Goal: Transaction & Acquisition: Book appointment/travel/reservation

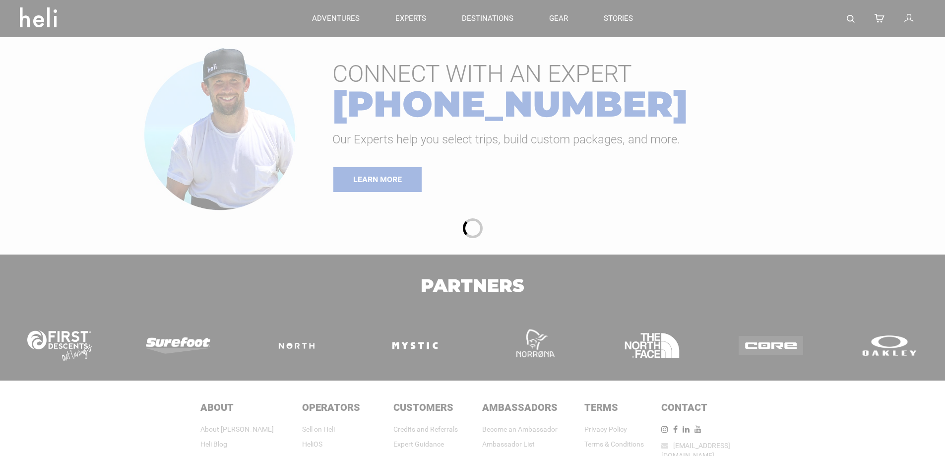
type input "Bike"
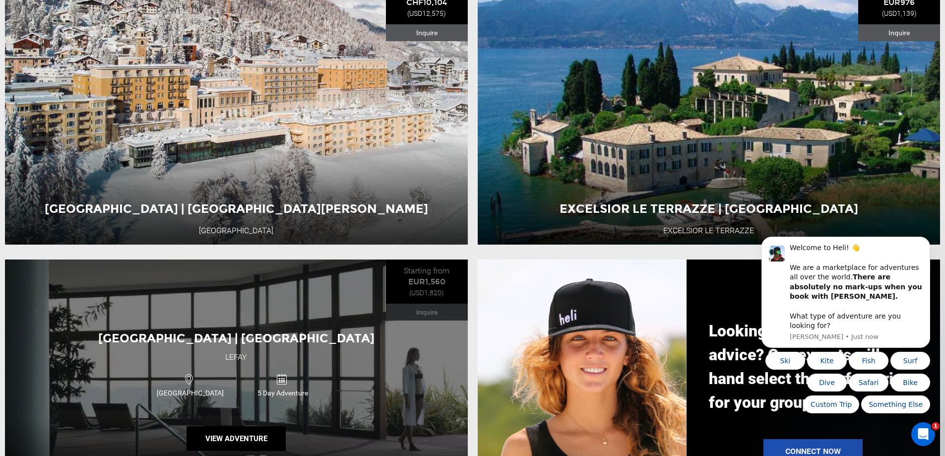
scroll to position [893, 0]
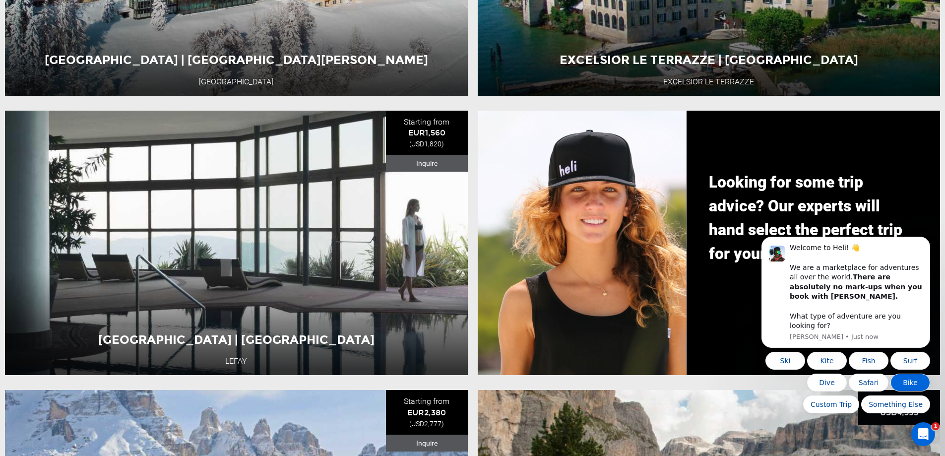
click at [908, 381] on button "Bike" at bounding box center [911, 383] width 40 height 18
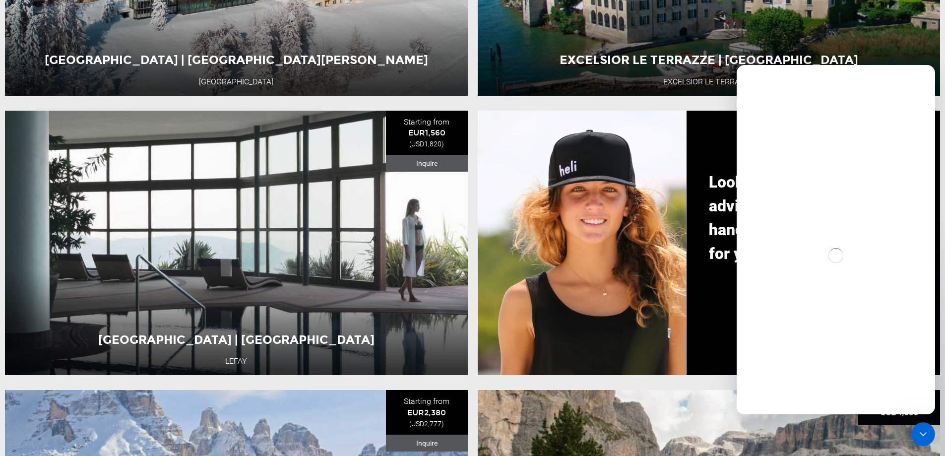
scroll to position [0, 0]
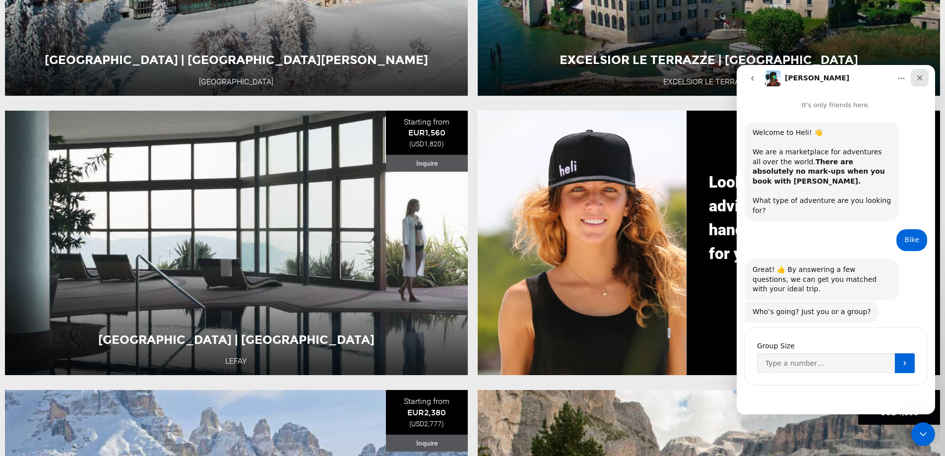
click at [921, 76] on icon "Close" at bounding box center [920, 78] width 8 height 8
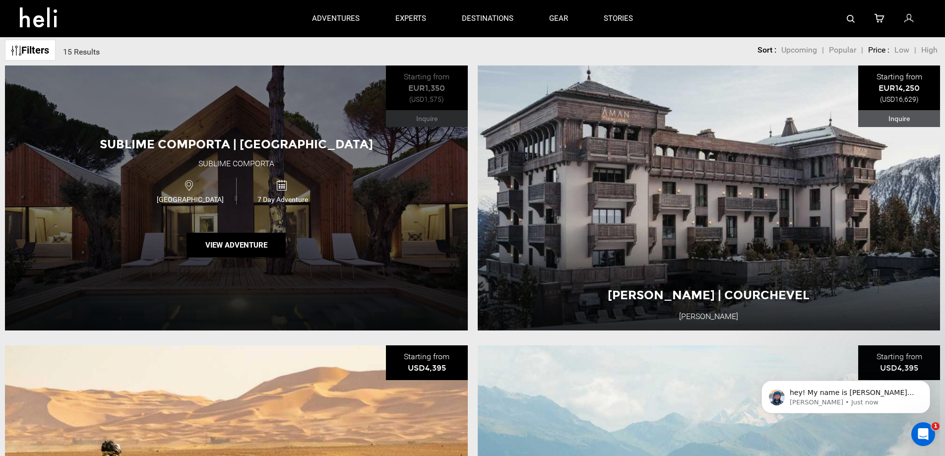
click at [356, 171] on div "Sublime Comporta | [GEOGRAPHIC_DATA] Sublime Comporta [GEOGRAPHIC_DATA] 7 Day A…" at bounding box center [236, 197] width 463 height 264
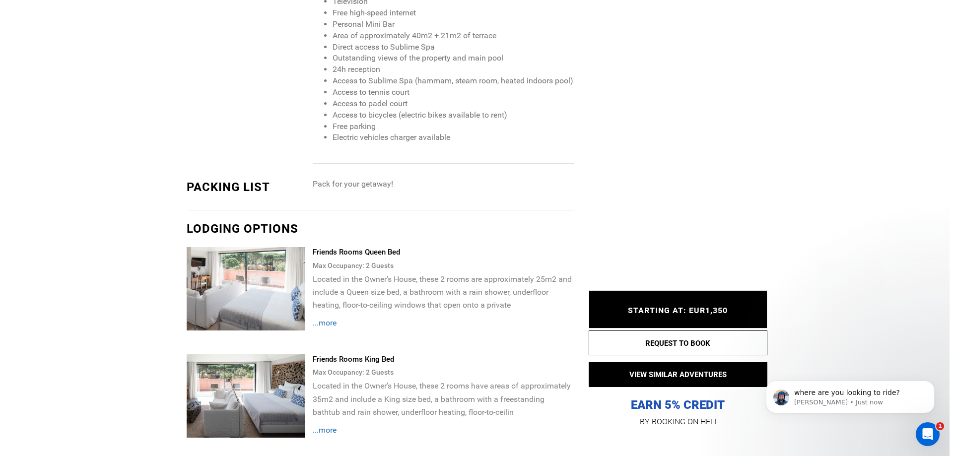
scroll to position [893, 0]
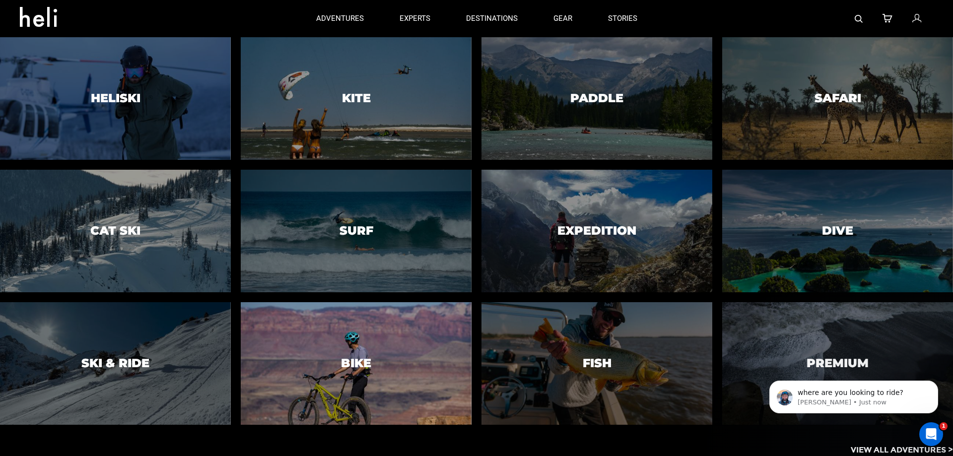
click at [358, 357] on h3 "Bike" at bounding box center [356, 363] width 30 height 13
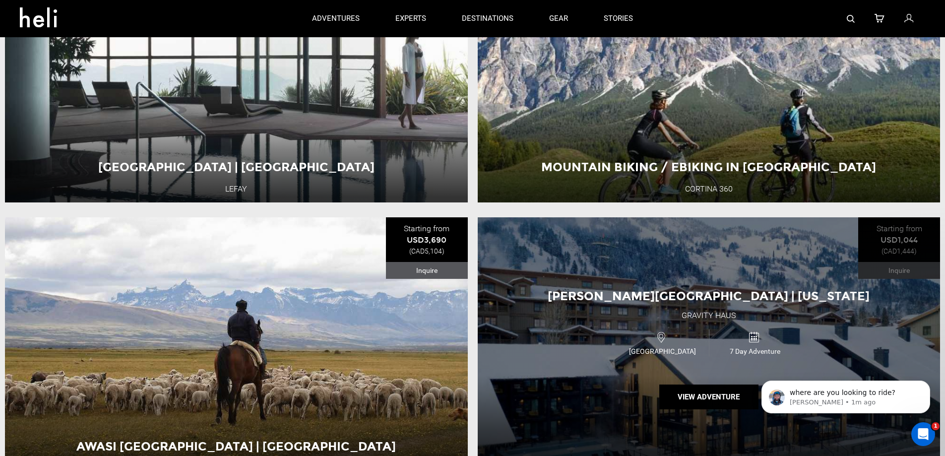
scroll to position [1786, 0]
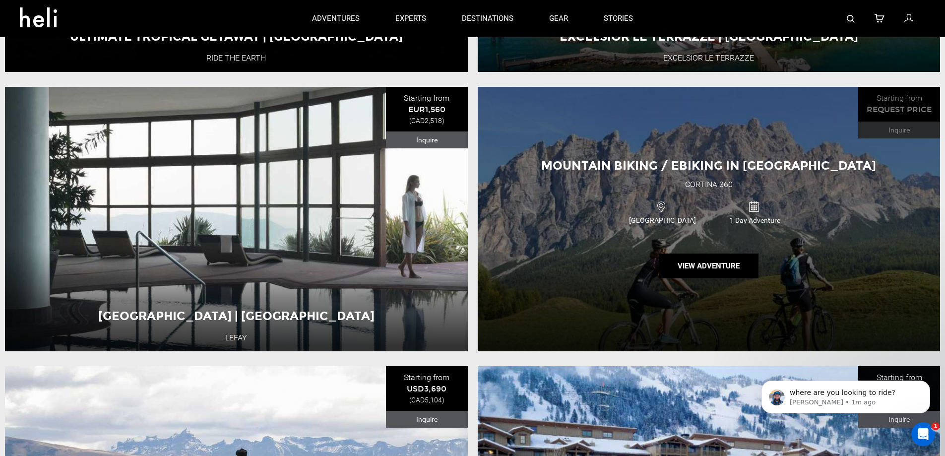
click at [595, 215] on div "Italy 1 Day Adventure" at bounding box center [709, 211] width 278 height 33
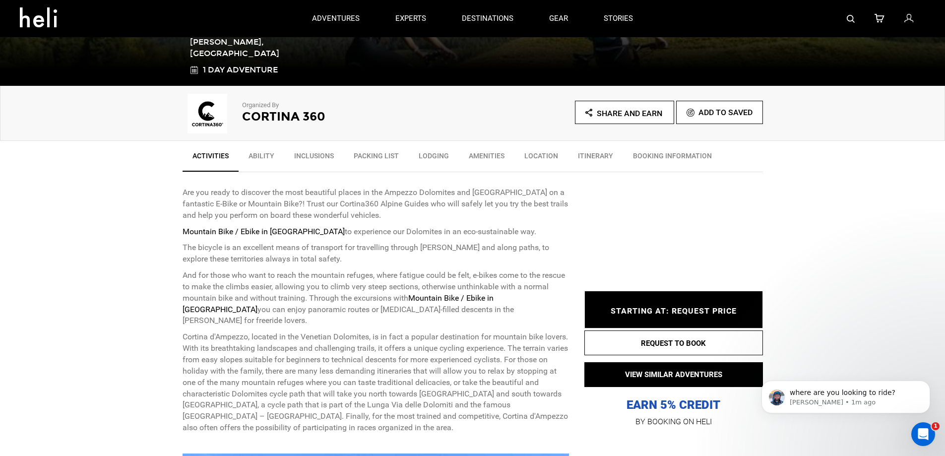
scroll to position [50, 0]
